Goal: Task Accomplishment & Management: Complete application form

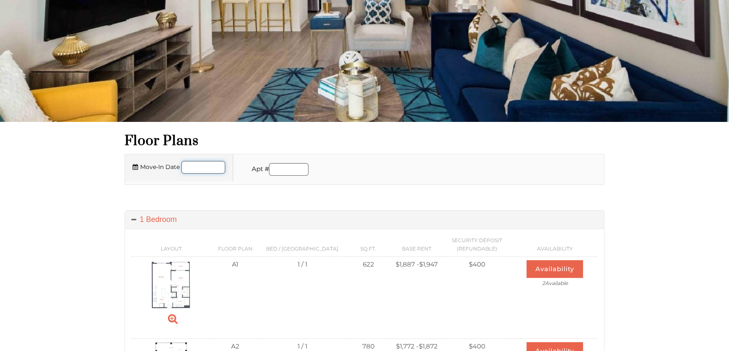
click at [217, 164] on input "Move-In Date" at bounding box center [203, 167] width 44 height 13
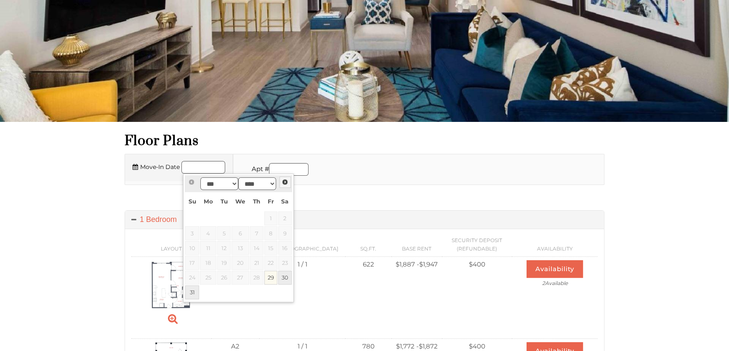
click at [284, 181] on span "Next" at bounding box center [285, 182] width 7 height 7
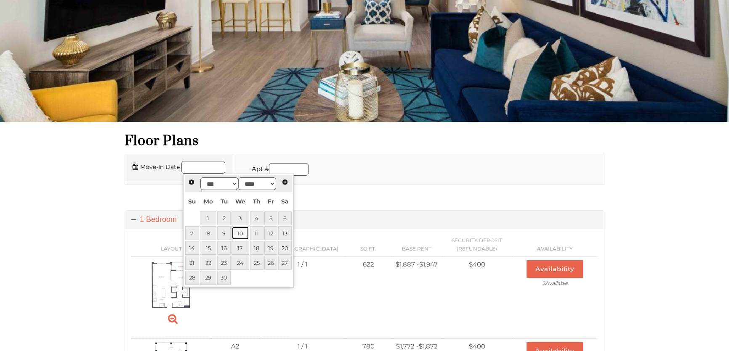
click at [243, 231] on link "10" at bounding box center [240, 233] width 18 height 14
type input "**********"
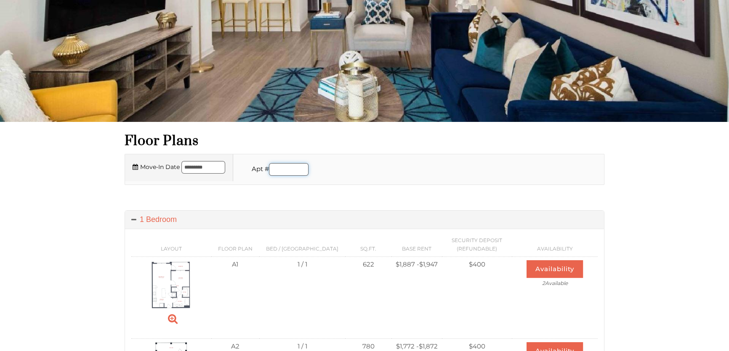
click at [301, 168] on input "Apartment number" at bounding box center [289, 169] width 40 height 13
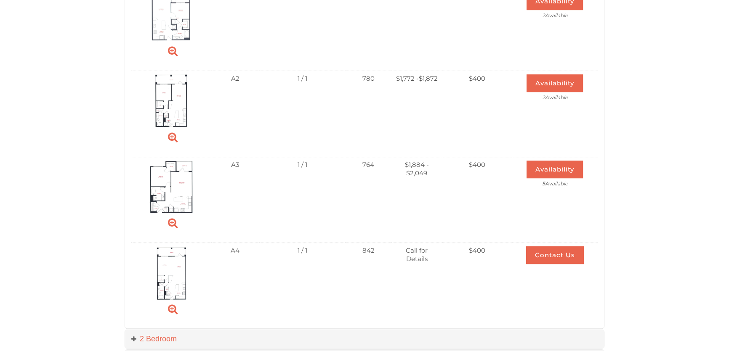
scroll to position [421, 0]
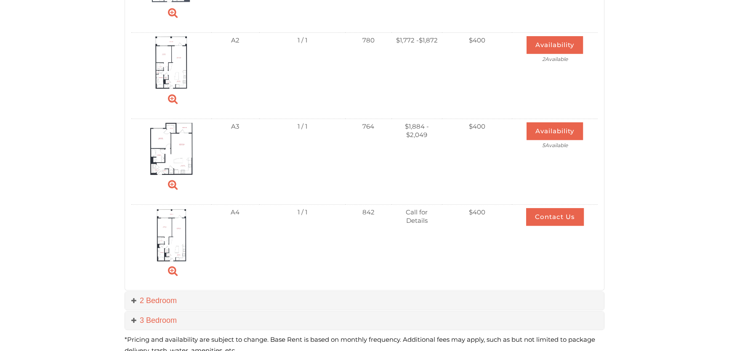
type input "****"
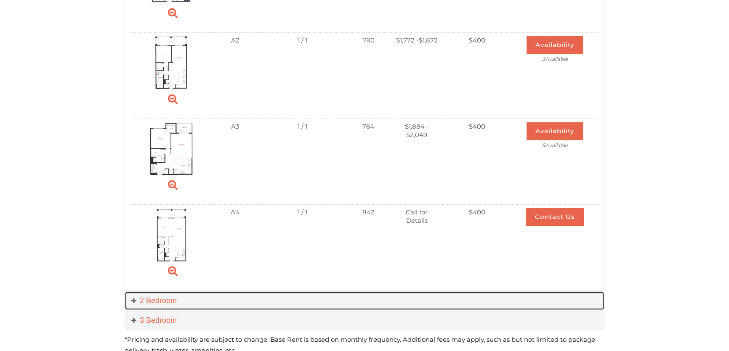
click at [144, 303] on link "2 Bedroom" at bounding box center [364, 301] width 479 height 18
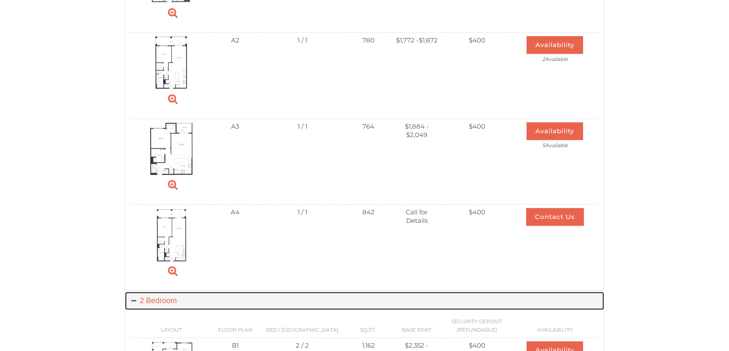
scroll to position [459, 0]
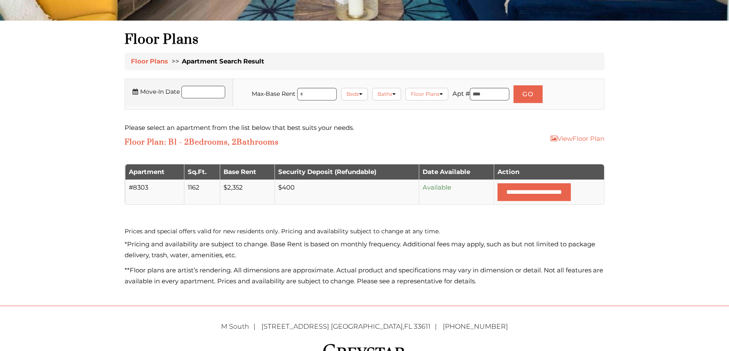
scroll to position [229, 0]
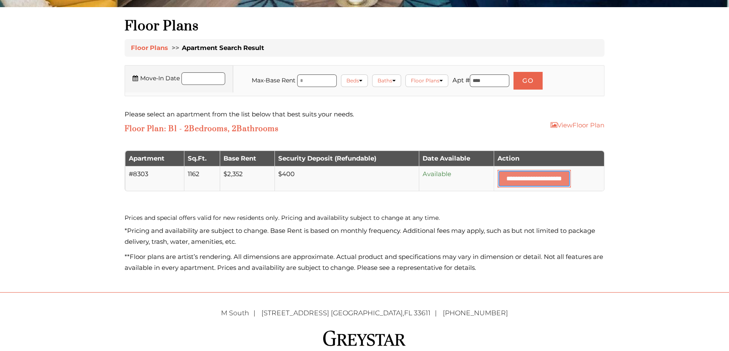
click at [509, 179] on input "**********" at bounding box center [534, 179] width 73 height 18
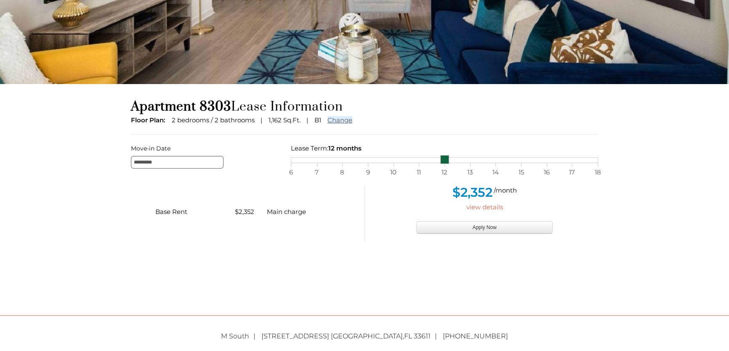
scroll to position [153, 0]
drag, startPoint x: 447, startPoint y: 159, endPoint x: 471, endPoint y: 157, distance: 24.0
click at [470, 157] on link at bounding box center [470, 159] width 9 height 9
drag, startPoint x: 471, startPoint y: 157, endPoint x: 593, endPoint y: 159, distance: 122.5
click at [593, 158] on link at bounding box center [597, 159] width 9 height 9
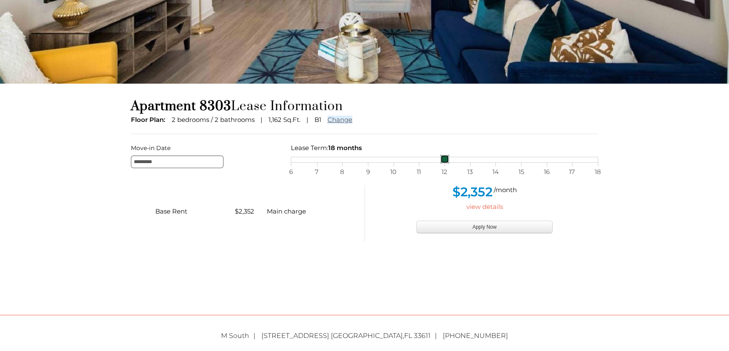
drag, startPoint x: 598, startPoint y: 160, endPoint x: 452, endPoint y: 163, distance: 145.7
click at [452, 163] on div "Move-in Date ********* Lease Term: 18 months selected on Lease month slider, mo…" at bounding box center [365, 156] width 480 height 26
click at [485, 227] on button "Apply Now" at bounding box center [484, 227] width 136 height 13
type input "**********"
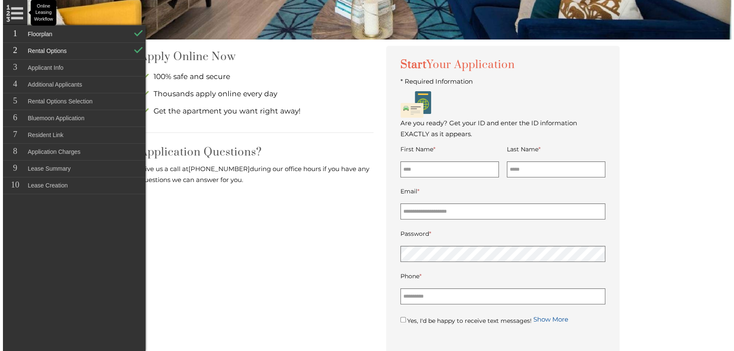
scroll to position [229, 0]
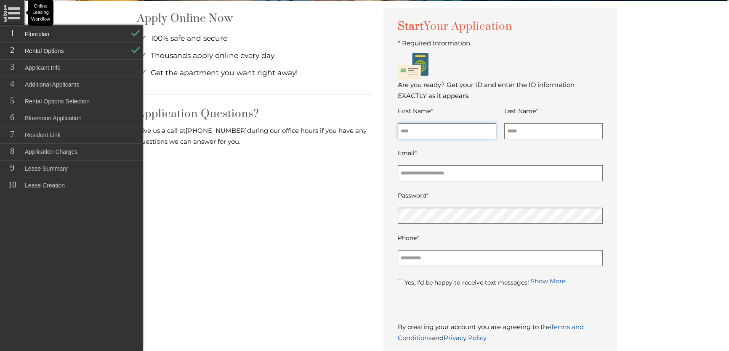
click at [436, 135] on input "First Name *" at bounding box center [447, 131] width 98 height 16
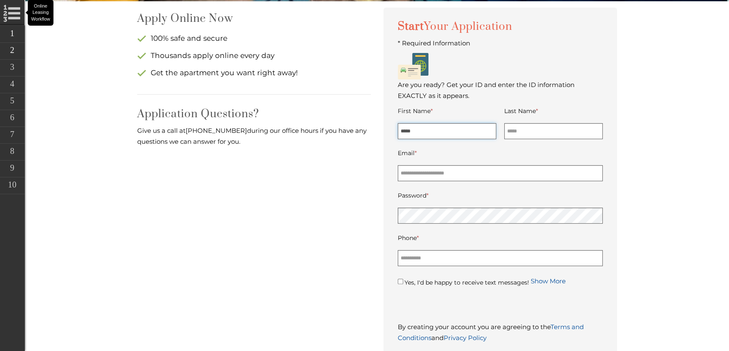
type input "*****"
type input "******"
click at [526, 173] on input "Email *" at bounding box center [500, 173] width 205 height 16
type input "**********"
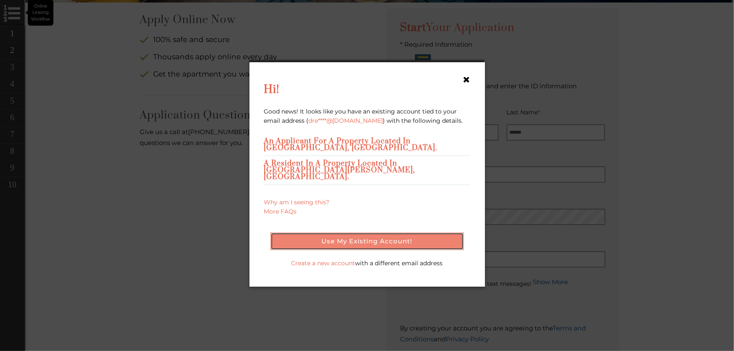
click at [367, 233] on button "Use my existing account!" at bounding box center [368, 242] width 194 height 18
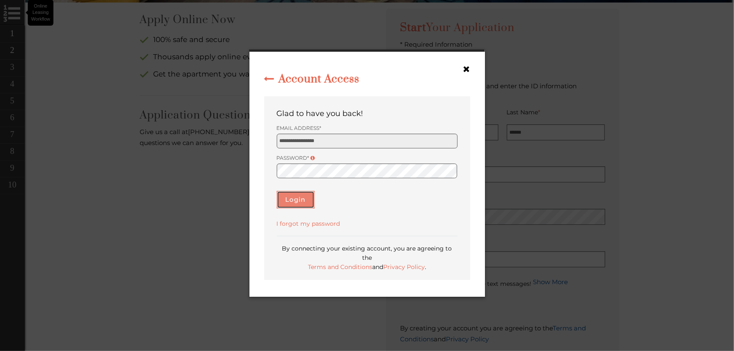
click at [303, 204] on button "Login" at bounding box center [296, 200] width 38 height 18
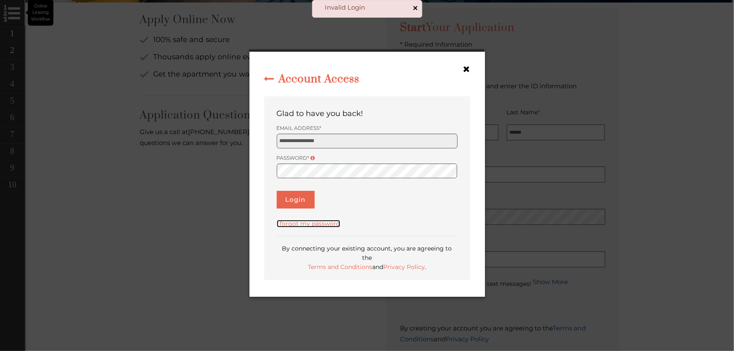
click at [321, 228] on link "I forgot my password" at bounding box center [309, 224] width 64 height 8
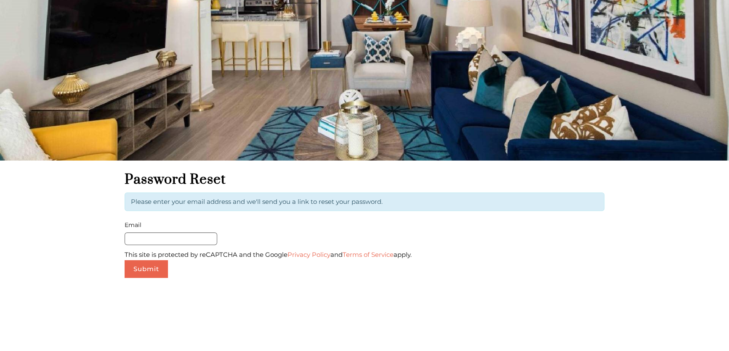
scroll to position [76, 0]
click at [208, 237] on input "Email" at bounding box center [171, 238] width 93 height 13
type input "**********"
click at [147, 269] on button "Submit" at bounding box center [146, 269] width 43 height 18
click at [149, 267] on button "Submit" at bounding box center [146, 269] width 43 height 18
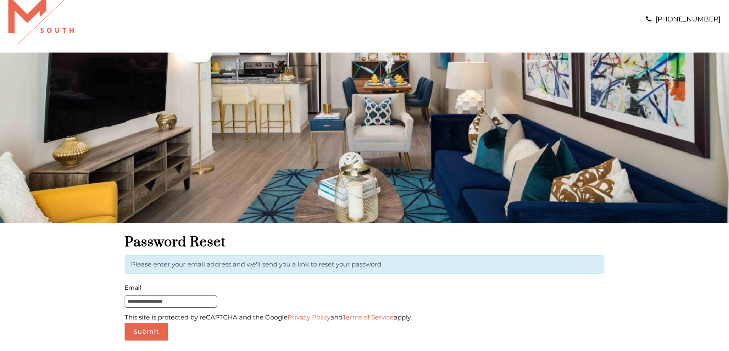
scroll to position [0, 0]
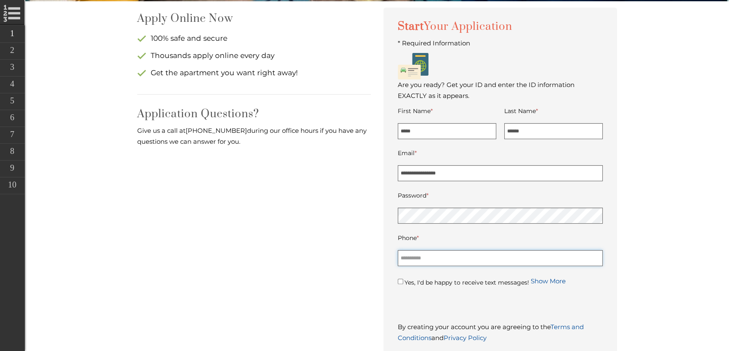
click at [491, 257] on input "Phone *" at bounding box center [500, 258] width 205 height 16
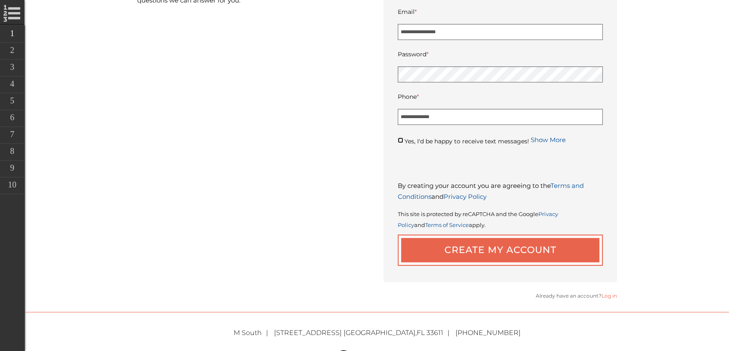
scroll to position [391, 0]
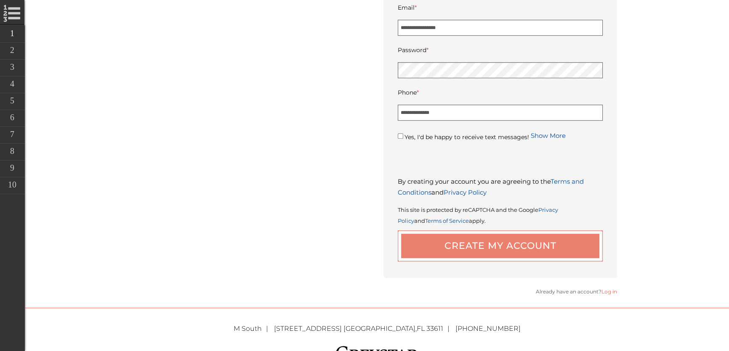
click at [529, 248] on button "Create My Account" at bounding box center [500, 246] width 205 height 31
type input "**********"
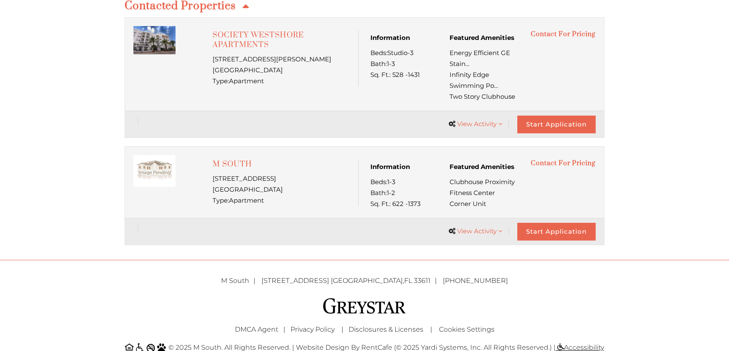
scroll to position [268, 0]
click at [555, 231] on link "Start Application" at bounding box center [556, 231] width 78 height 18
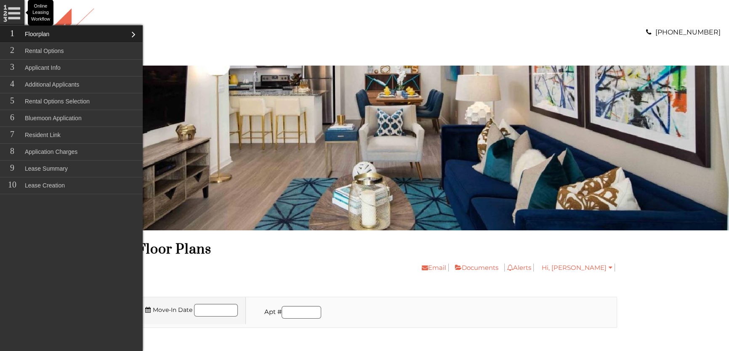
click at [290, 253] on h1 "Floor Plans" at bounding box center [377, 249] width 480 height 17
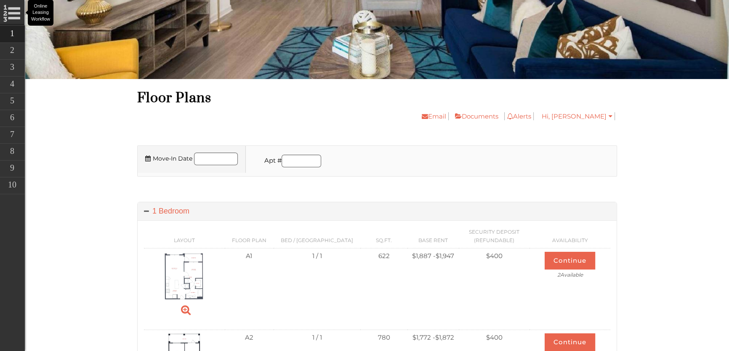
scroll to position [153, 0]
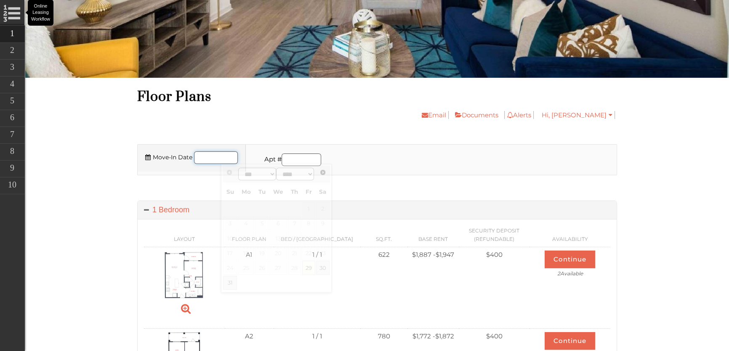
click at [227, 158] on input "Move-In Date" at bounding box center [216, 158] width 44 height 13
click at [283, 205] on td at bounding box center [278, 209] width 19 height 15
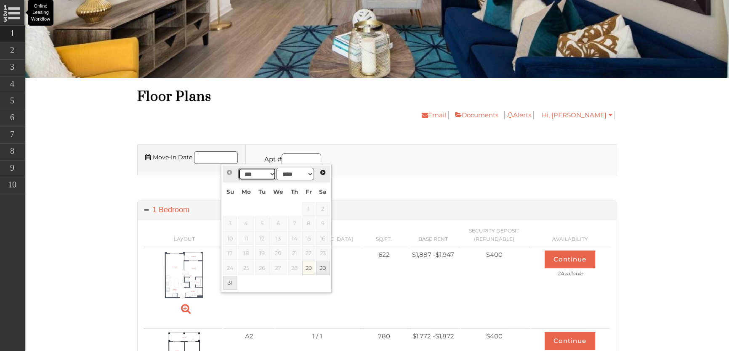
click at [273, 173] on select "*** *** *** *** ***" at bounding box center [257, 174] width 38 height 13
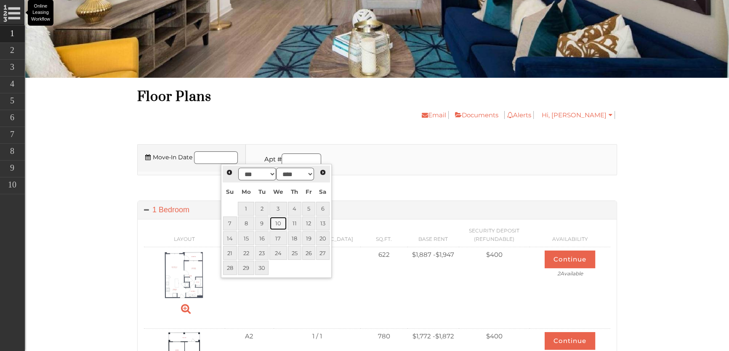
click at [278, 222] on link "10" at bounding box center [278, 224] width 18 height 14
type input "**********"
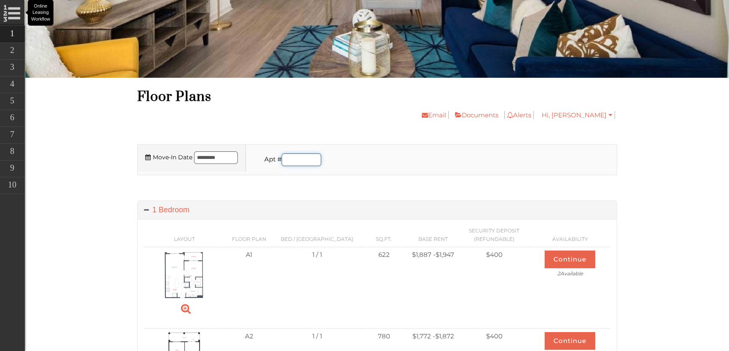
click at [306, 160] on input "Apartment number" at bounding box center [302, 160] width 40 height 13
type input "****"
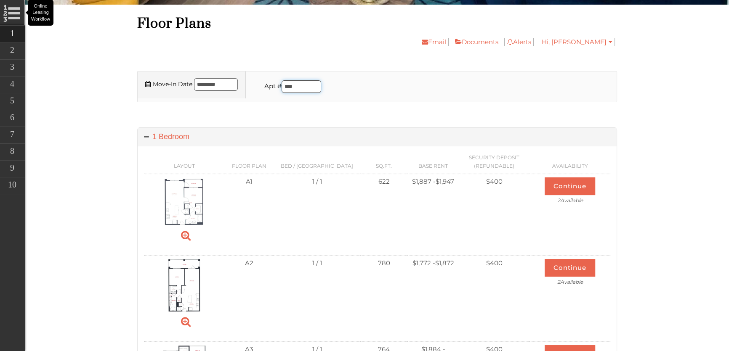
scroll to position [229, 0]
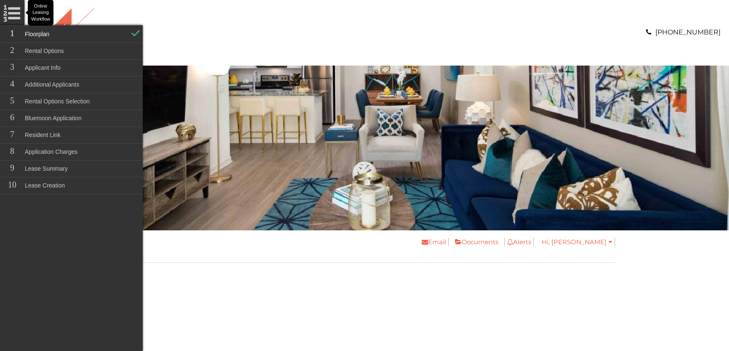
click at [333, 253] on div "Email Documents Alerts You have no notifications Hi, Andre My Profile My Accoun…" at bounding box center [418, 245] width 398 height 17
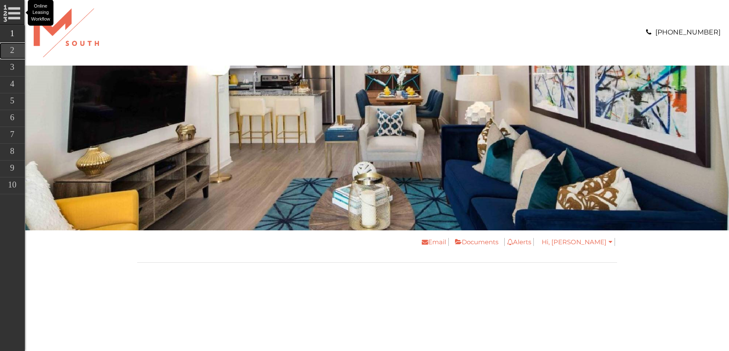
click at [17, 48] on link "Rental Options" at bounding box center [71, 51] width 143 height 17
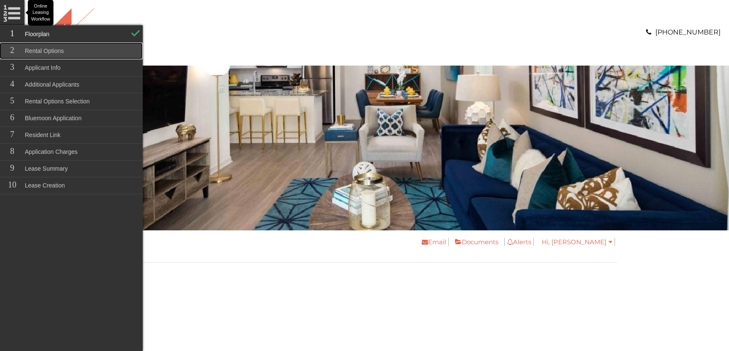
click at [29, 50] on link "Rental Options" at bounding box center [71, 51] width 143 height 17
click at [73, 51] on link "Rental Options" at bounding box center [71, 51] width 143 height 17
click at [67, 47] on link "Rental Options" at bounding box center [71, 51] width 143 height 17
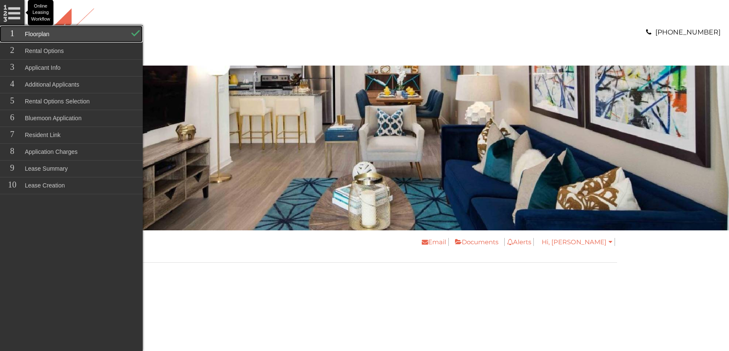
click at [67, 36] on link "Floorplan" at bounding box center [71, 34] width 143 height 17
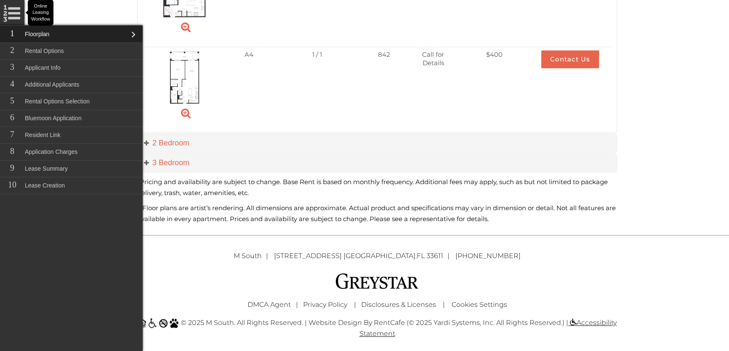
scroll to position [608, 0]
click at [209, 272] on div at bounding box center [377, 281] width 492 height 18
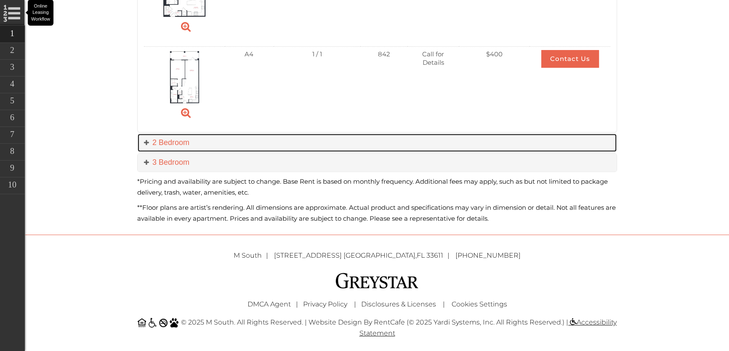
click at [145, 139] on span at bounding box center [148, 142] width 8 height 8
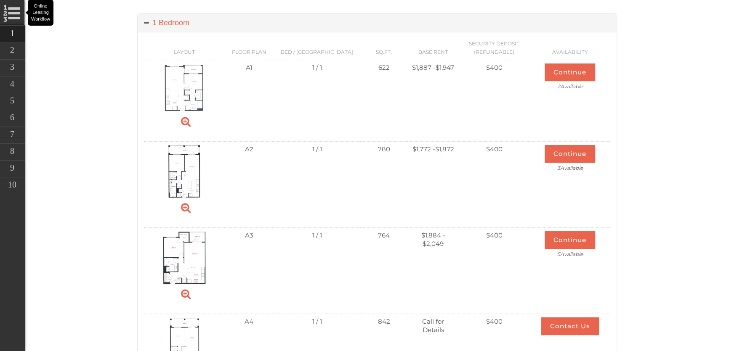
scroll to position [110, 0]
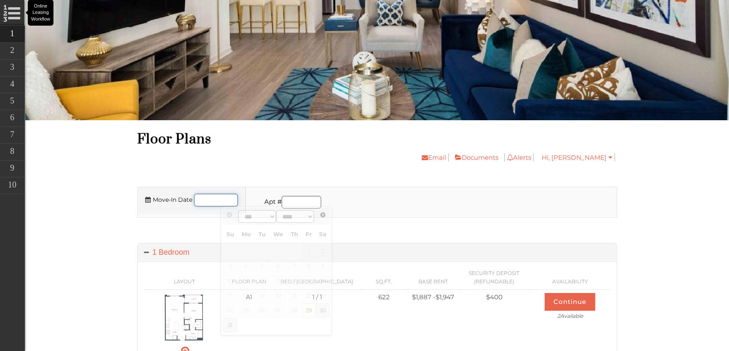
click at [229, 202] on input "Move-In Date" at bounding box center [216, 200] width 44 height 13
type input "**********"
click at [291, 204] on input "Apartment number" at bounding box center [302, 202] width 40 height 13
type input "****"
click at [646, 200] on body "Skip Navigation Call us : (813) 570-8014 Online Leasing Workflow Online Leasing…" at bounding box center [377, 65] width 704 height 351
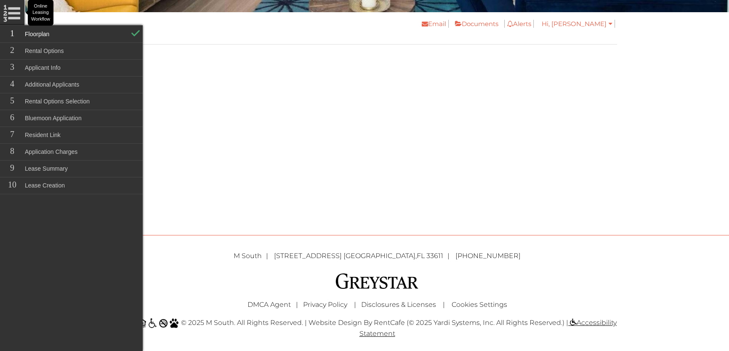
scroll to position [219, 0]
click at [354, 180] on div "Online Leasing Workflow Online Leasing Workflow Floorplan Rental Options Applic…" at bounding box center [377, 123] width 480 height 210
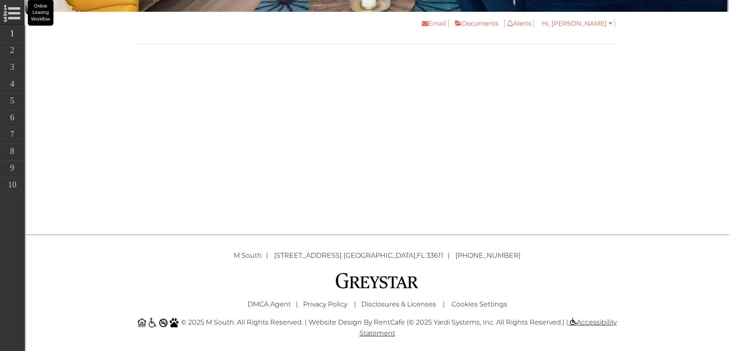
click at [354, 181] on div "Online Leasing Workflow Online Leasing Workflow Floorplan Rental Options Applic…" at bounding box center [377, 123] width 480 height 210
click at [303, 135] on div "Online Leasing Workflow Online Leasing Workflow Floorplan Rental Options Applic…" at bounding box center [377, 123] width 480 height 210
click at [13, 51] on link "Rental Options" at bounding box center [71, 51] width 143 height 17
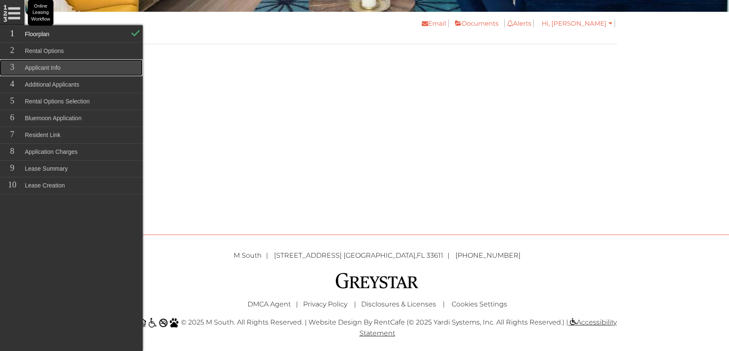
click at [50, 61] on link "Applicant Info" at bounding box center [71, 67] width 143 height 17
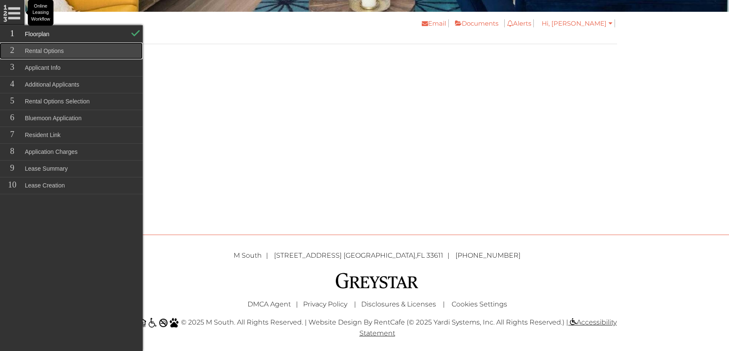
click at [59, 58] on link "Rental Options" at bounding box center [71, 51] width 143 height 17
click at [60, 49] on link "Rental Options" at bounding box center [71, 51] width 143 height 17
click at [60, 51] on link "Rental Options" at bounding box center [71, 51] width 143 height 17
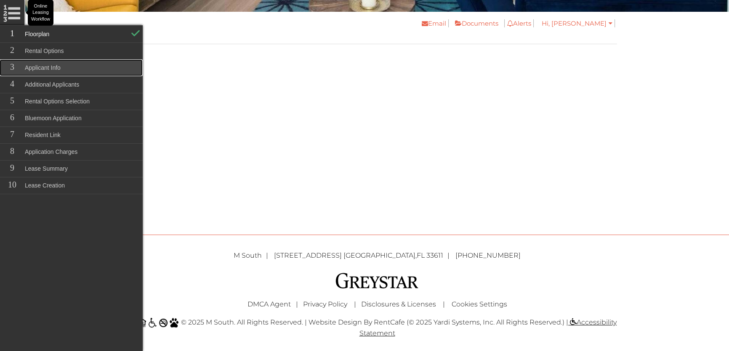
click at [69, 67] on link "Applicant Info" at bounding box center [71, 67] width 143 height 17
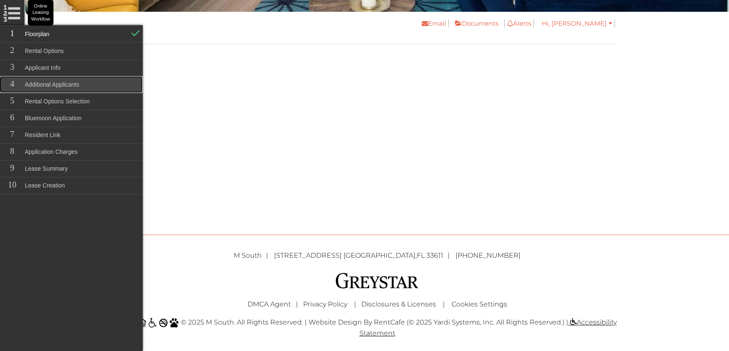
click at [64, 84] on link "Additional Applicants" at bounding box center [71, 84] width 143 height 17
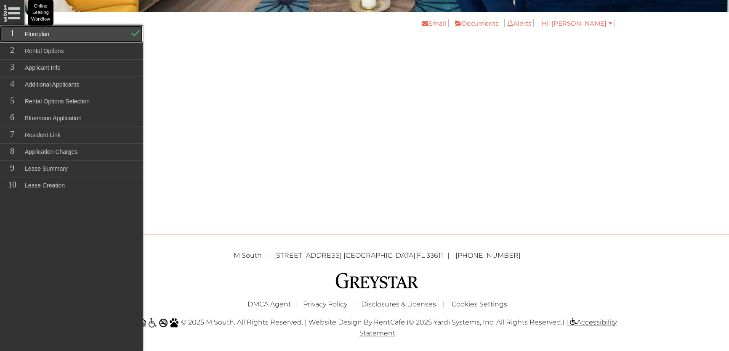
click at [63, 33] on link "Floorplan" at bounding box center [71, 34] width 143 height 17
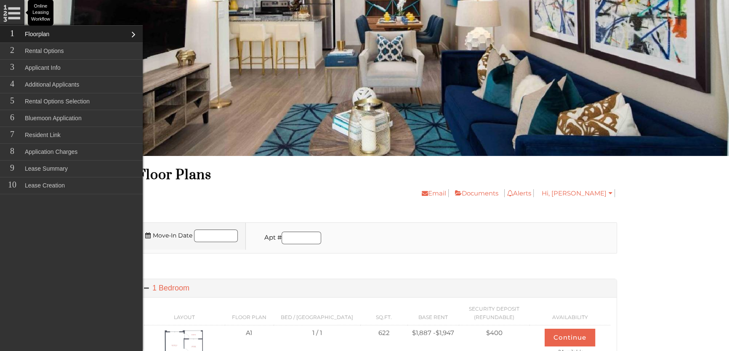
scroll to position [76, 0]
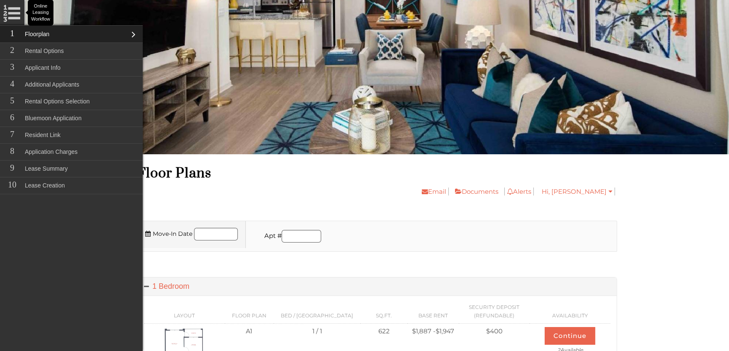
click at [226, 205] on div "Email Documents Alerts You have no notifications Hi, Andre My Profile My Accoun…" at bounding box center [377, 203] width 480 height 35
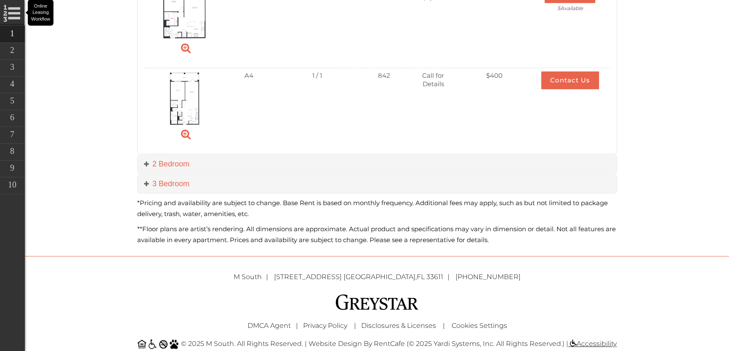
scroll to position [608, 0]
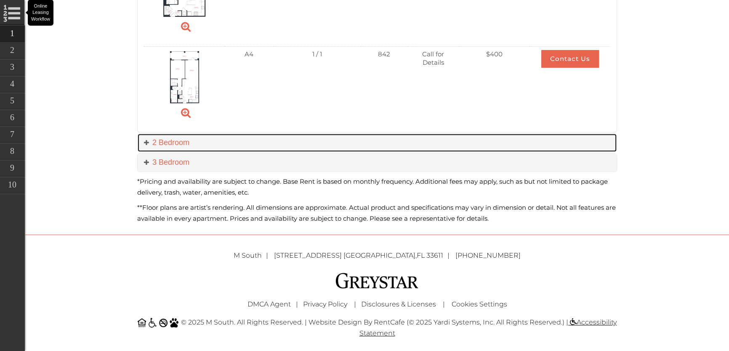
click at [143, 140] on link "2 Bedroom" at bounding box center [377, 143] width 479 height 18
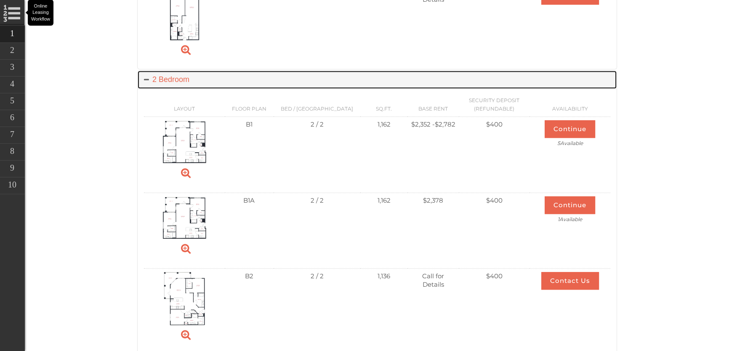
scroll to position [684, 0]
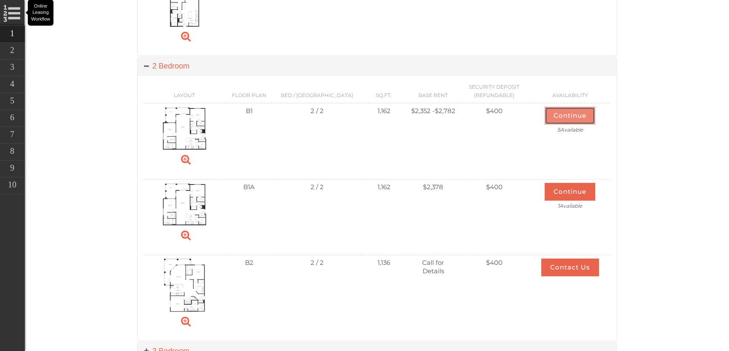
click at [569, 112] on button "Continue" at bounding box center [570, 116] width 51 height 18
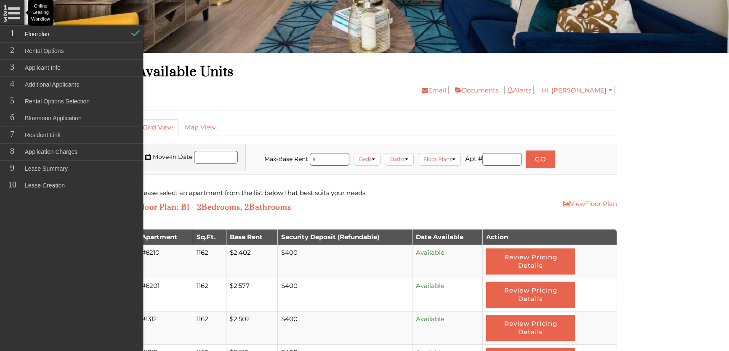
scroll to position [191, 0]
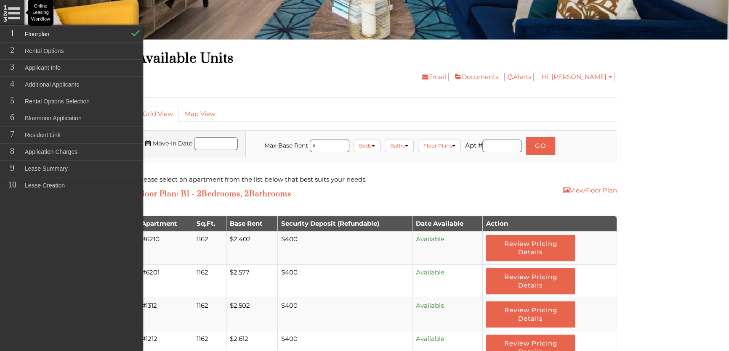
click at [258, 78] on div "Email Documents Alerts You have no notifications Hi, Andre My Profile My Accoun…" at bounding box center [418, 80] width 398 height 17
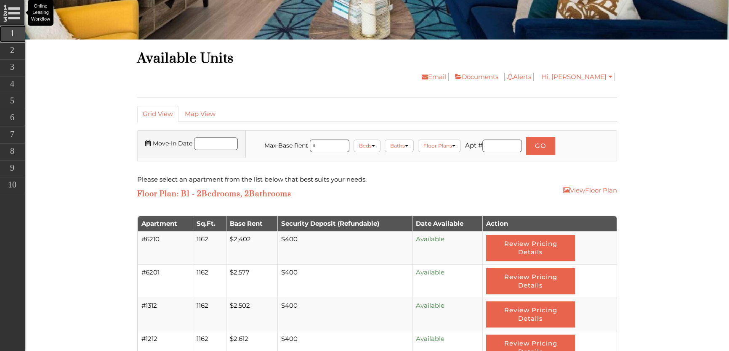
click at [11, 32] on link "Floorplan" at bounding box center [71, 34] width 143 height 17
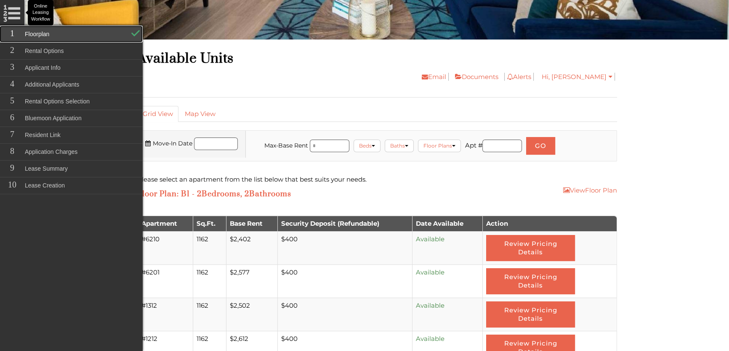
click at [32, 32] on link "Floorplan" at bounding box center [71, 34] width 143 height 17
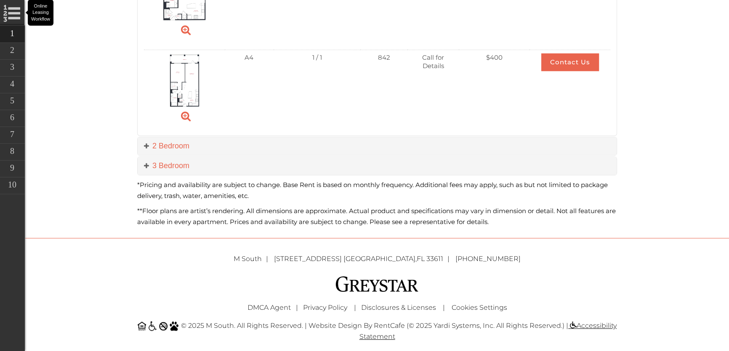
scroll to position [608, 0]
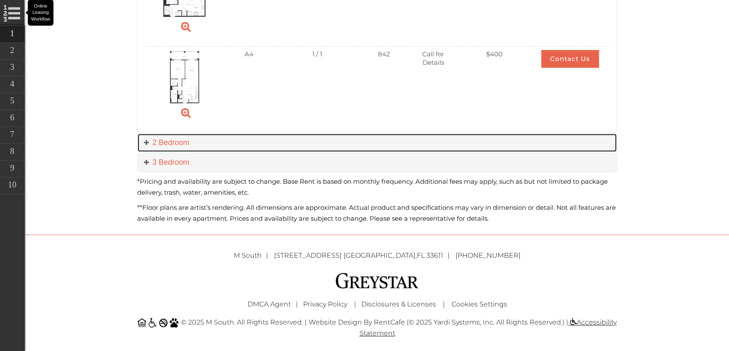
click at [148, 141] on span at bounding box center [148, 142] width 8 height 8
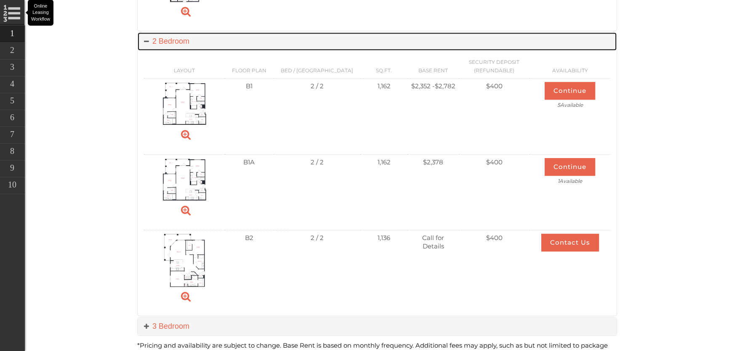
scroll to position [723, 0]
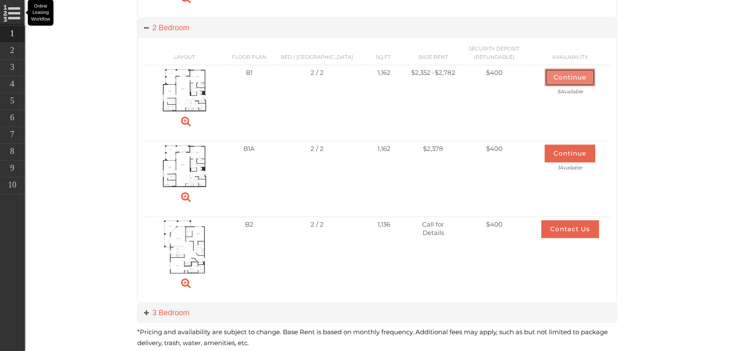
click at [560, 76] on button "Continue" at bounding box center [570, 78] width 51 height 18
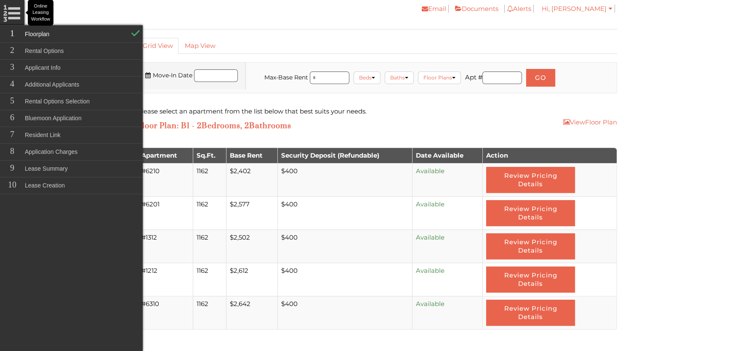
scroll to position [268, 0]
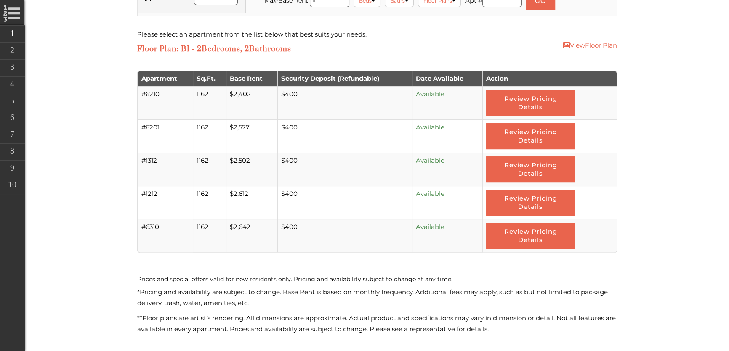
scroll to position [340, 0]
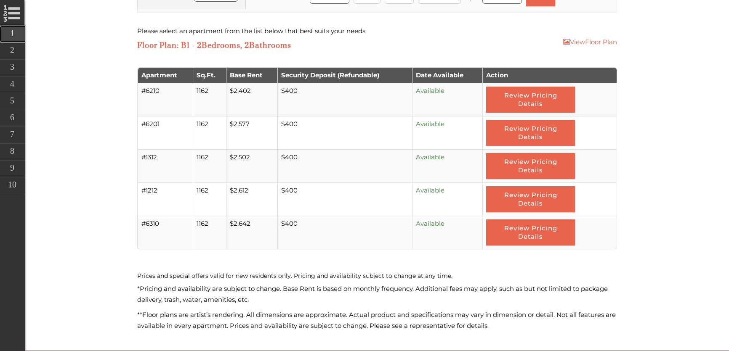
click at [11, 33] on link "Floorplan" at bounding box center [71, 34] width 143 height 17
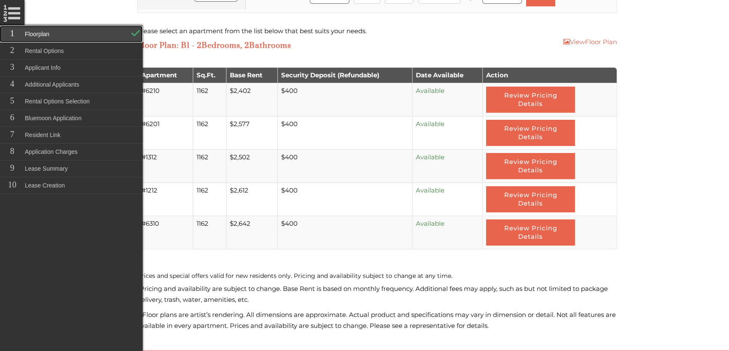
click at [63, 33] on link "Floorplan" at bounding box center [71, 34] width 143 height 17
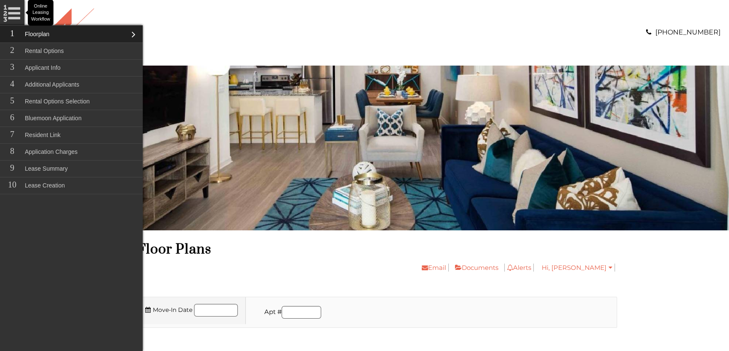
click at [248, 46] on div at bounding box center [201, 32] width 335 height 49
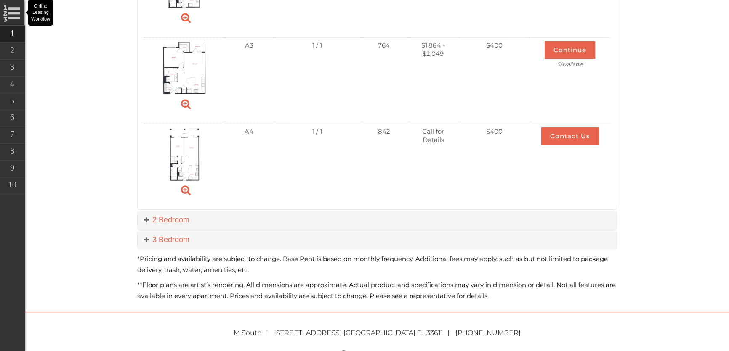
scroll to position [535, 0]
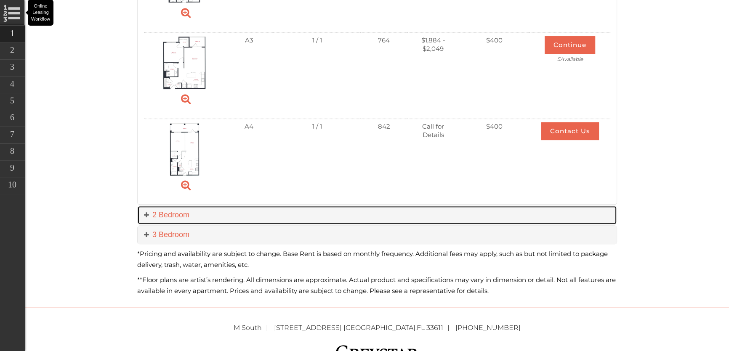
click at [145, 211] on span at bounding box center [148, 215] width 8 height 8
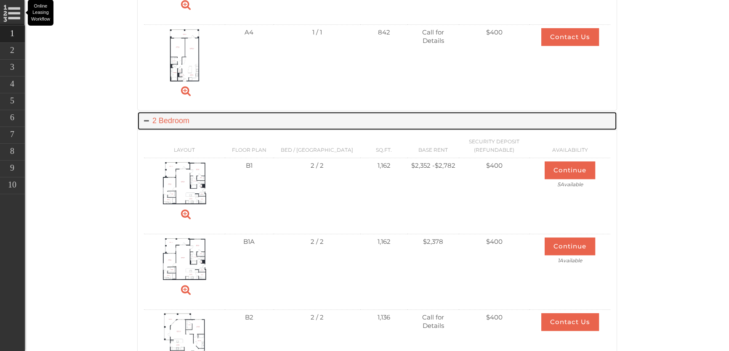
scroll to position [612, 0]
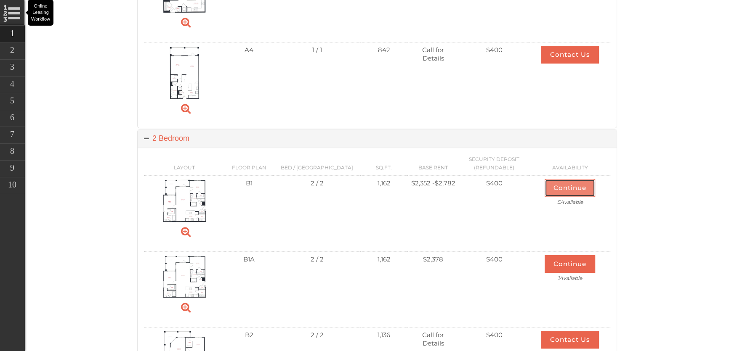
click at [564, 185] on button "Continue" at bounding box center [570, 188] width 51 height 18
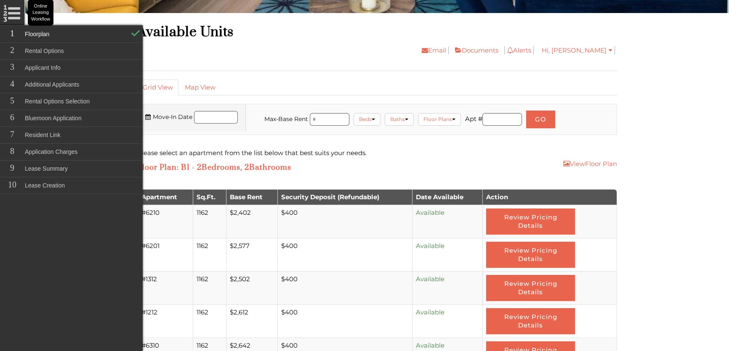
scroll to position [229, 0]
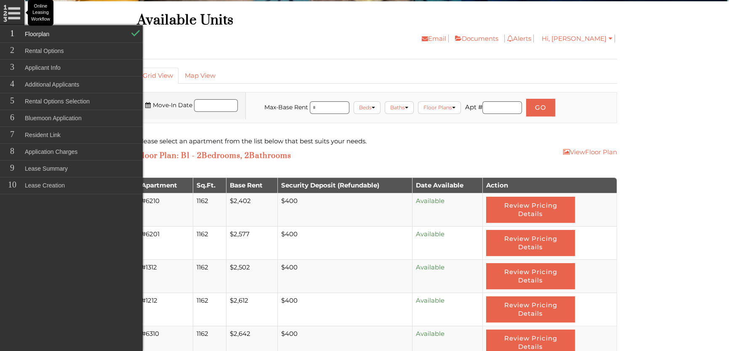
click at [286, 56] on div "Email Documents Alerts You have no notifications Hi, Andre My Profile My Accoun…" at bounding box center [377, 50] width 480 height 35
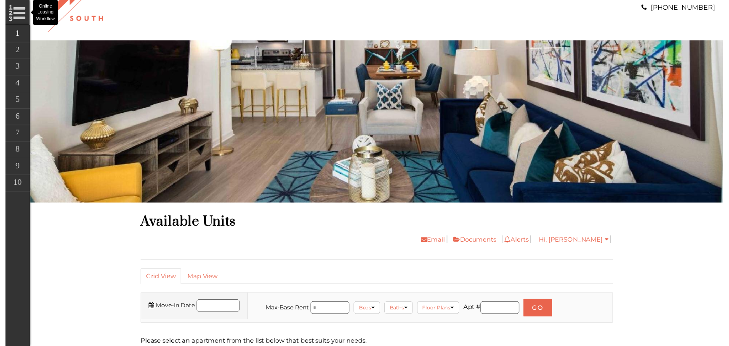
scroll to position [38, 0]
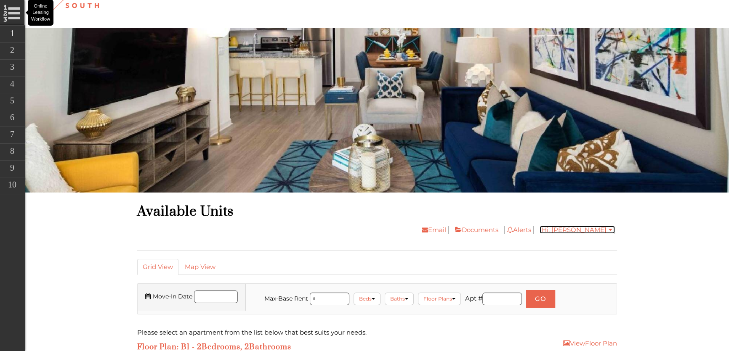
click at [593, 227] on link "Hi, Andre" at bounding box center [577, 230] width 75 height 8
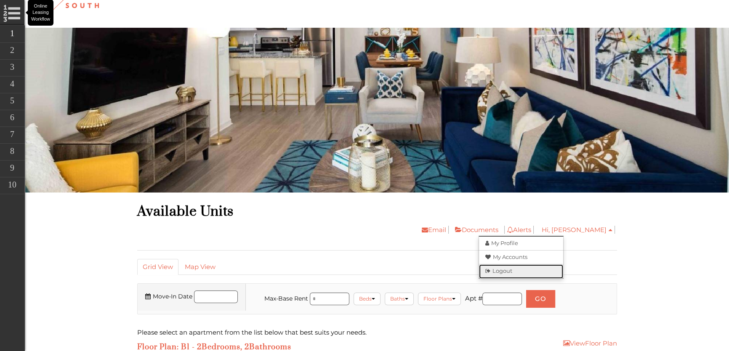
click at [539, 274] on link "Logout" at bounding box center [521, 272] width 84 height 14
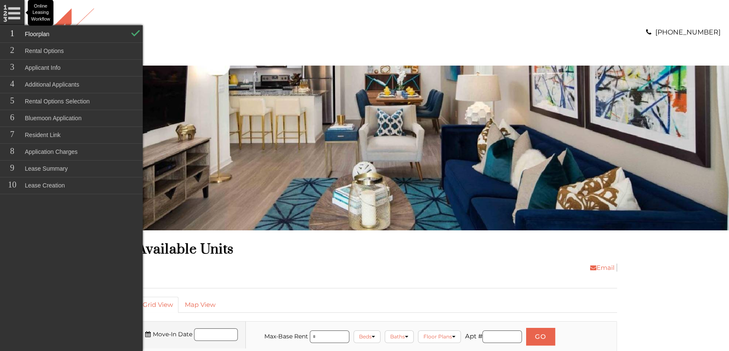
click at [658, 251] on body "Skip Navigation Call us : (813) 570-8014 Online Leasing Workflow Online Leasing…" at bounding box center [377, 175] width 704 height 351
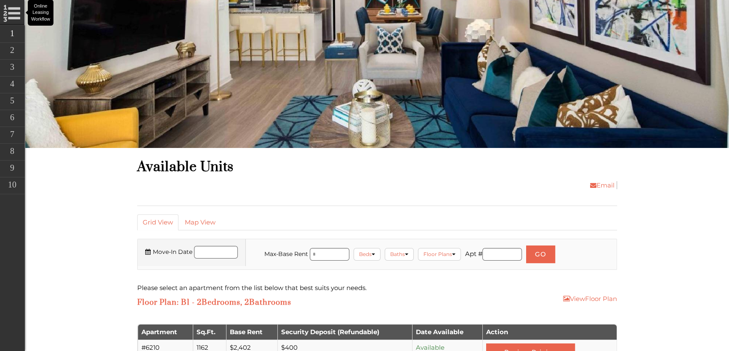
scroll to position [38, 0]
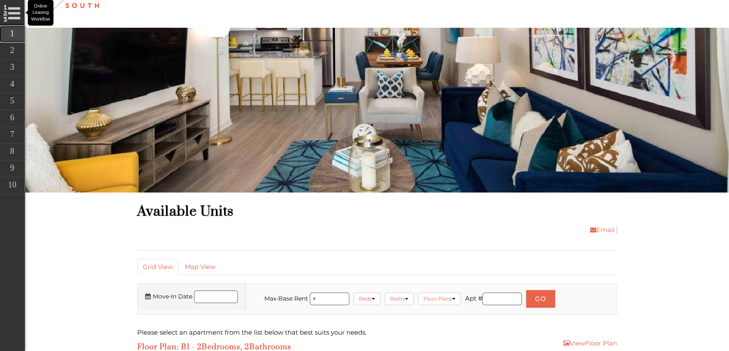
click at [15, 30] on link "Floorplan" at bounding box center [71, 34] width 143 height 17
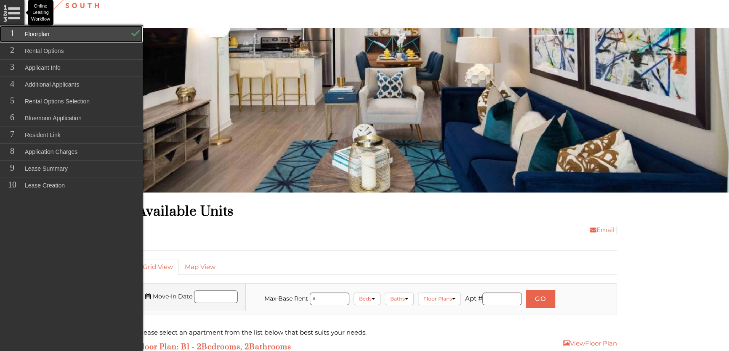
click at [69, 31] on link "Floorplan" at bounding box center [71, 34] width 143 height 17
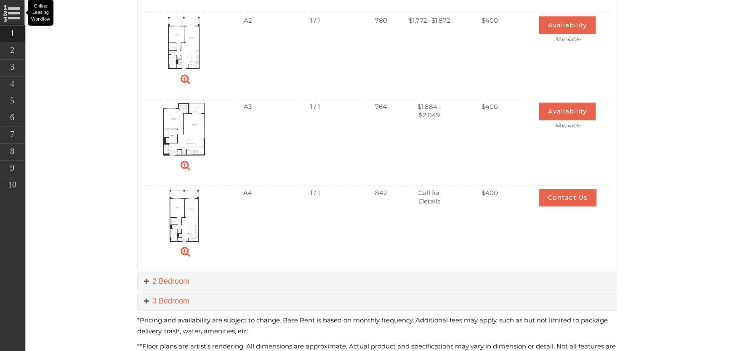
scroll to position [535, 0]
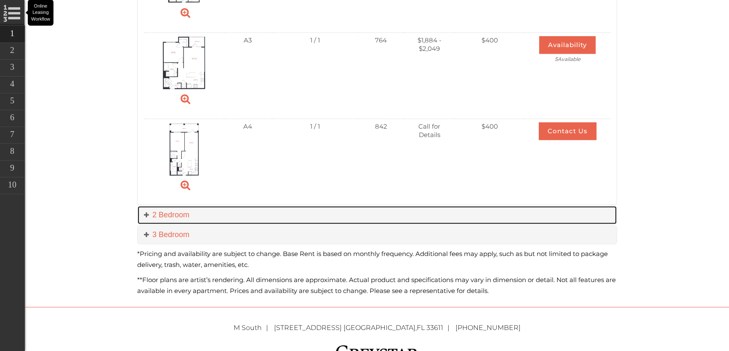
click at [149, 214] on span at bounding box center [148, 215] width 8 height 8
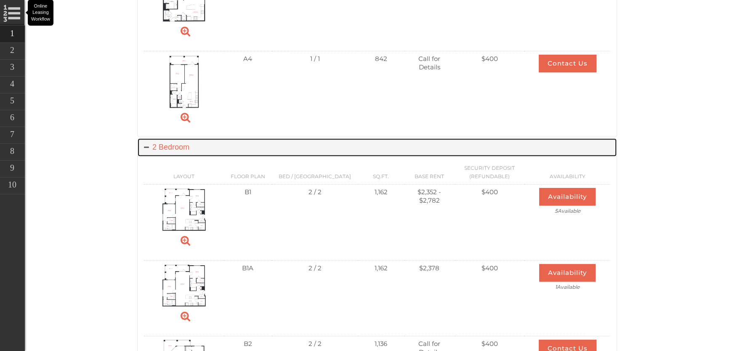
scroll to position [612, 0]
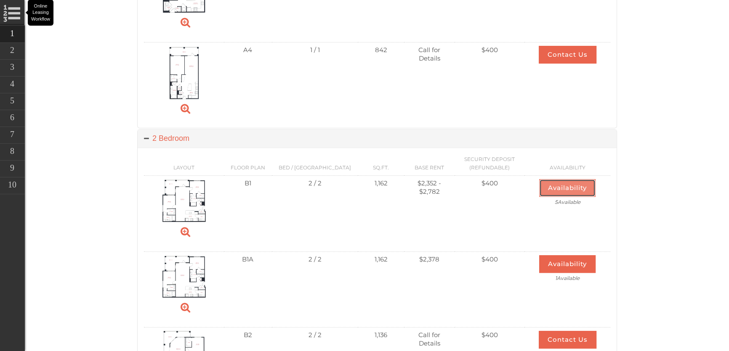
click at [564, 186] on button "Availability" at bounding box center [567, 188] width 56 height 18
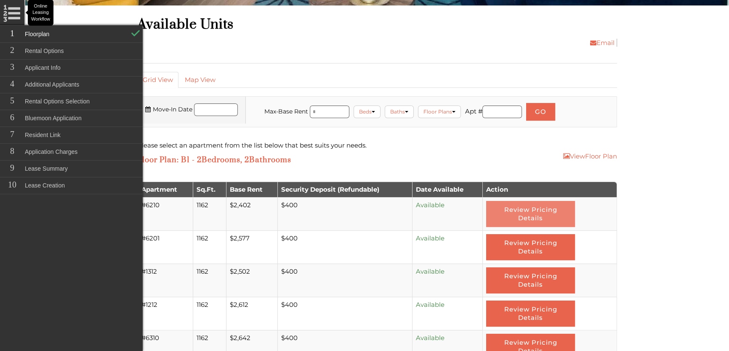
scroll to position [229, 0]
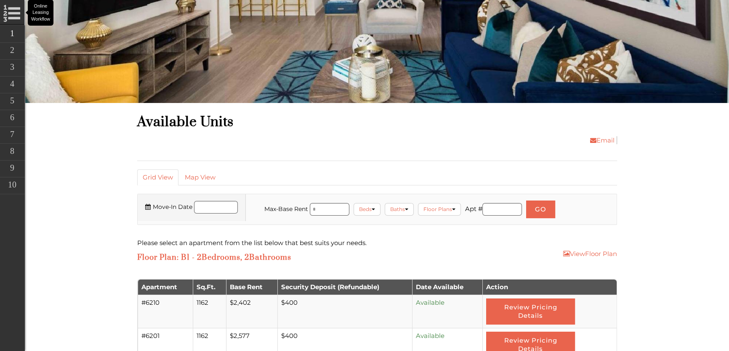
scroll to position [110, 0]
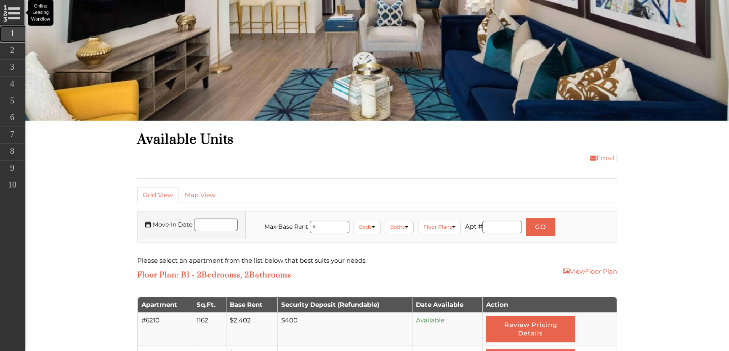
click at [13, 35] on link "Floorplan" at bounding box center [71, 34] width 143 height 17
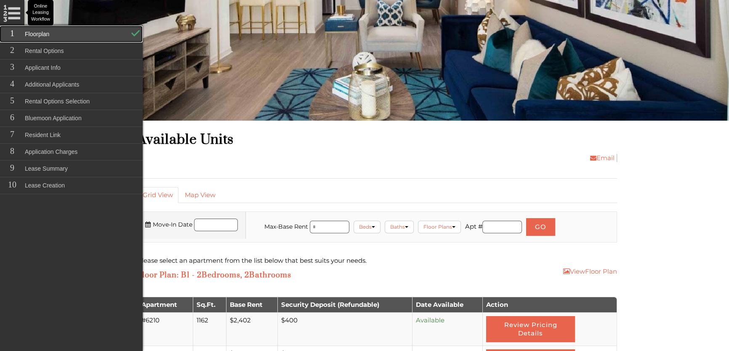
click at [51, 32] on link "Floorplan" at bounding box center [71, 34] width 143 height 17
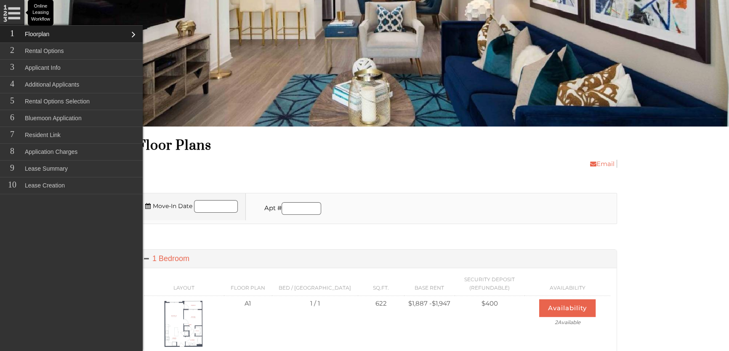
scroll to position [114, 0]
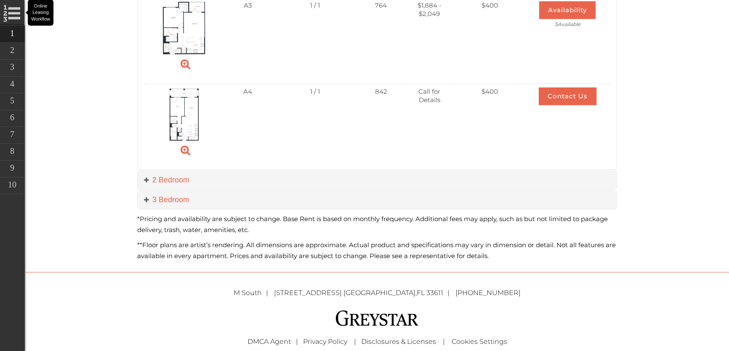
scroll to position [574, 0]
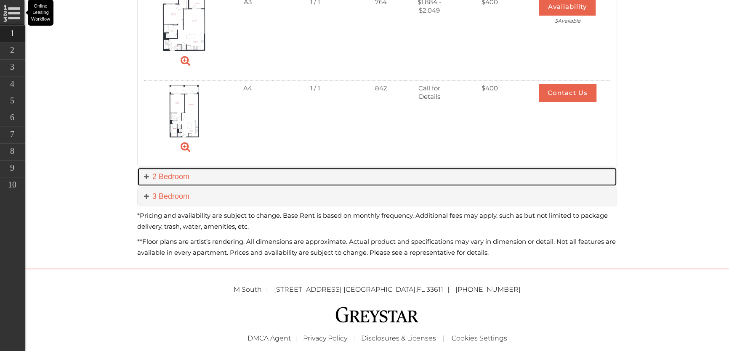
click at [145, 173] on span at bounding box center [148, 177] width 8 height 8
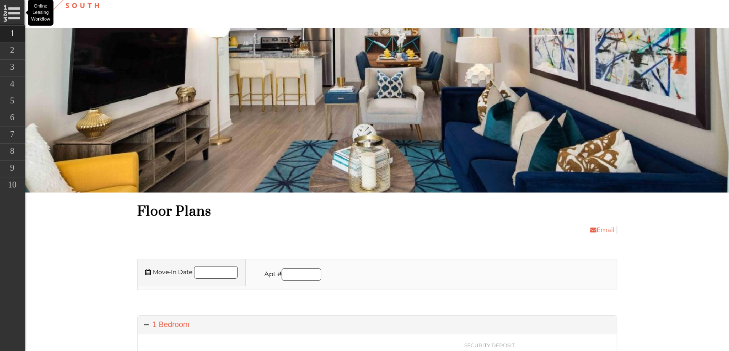
scroll to position [0, 0]
